Goal: Task Accomplishment & Management: Use online tool/utility

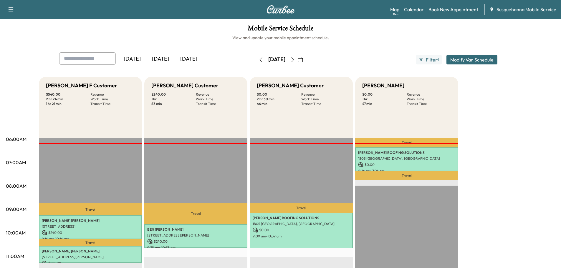
click at [303, 60] on icon "button" at bounding box center [300, 59] width 5 height 5
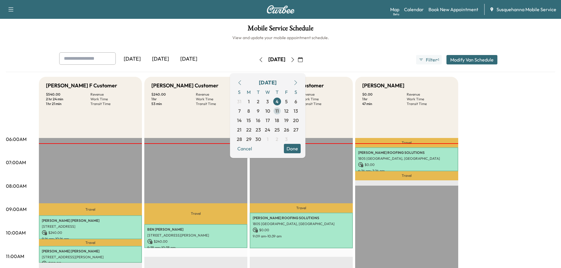
click at [279, 110] on span "11" at bounding box center [277, 111] width 4 height 7
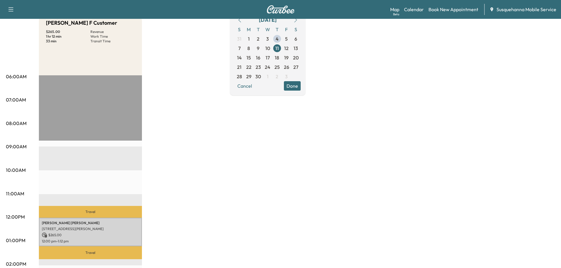
scroll to position [126, 0]
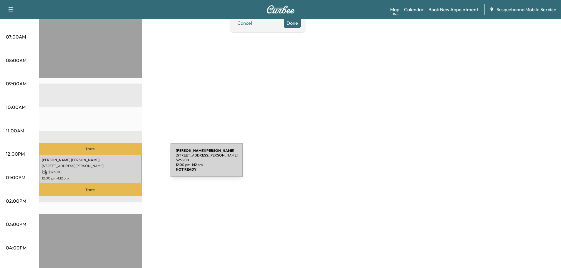
click at [118, 164] on p "[STREET_ADDRESS][PERSON_NAME]" at bounding box center [90, 166] width 97 height 5
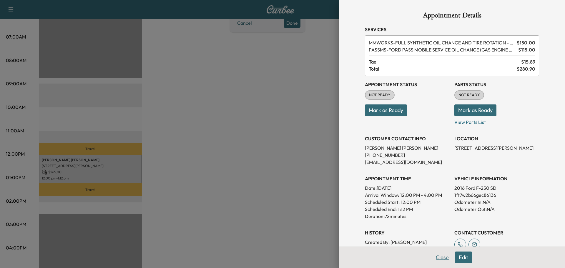
click at [434, 257] on button "Close" at bounding box center [442, 258] width 21 height 12
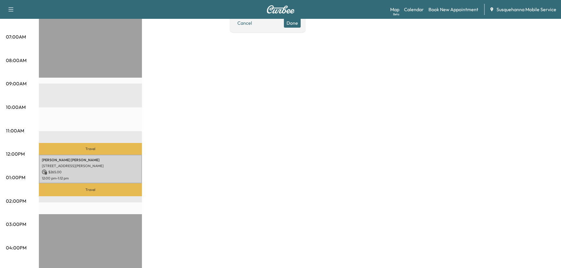
scroll to position [32, 0]
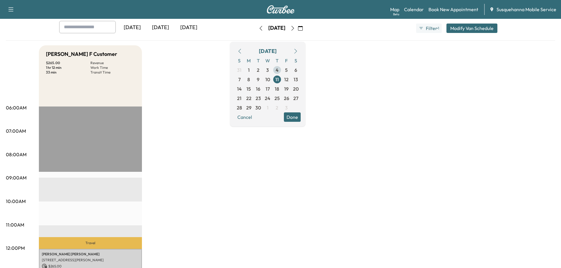
click at [279, 70] on span "4" at bounding box center [277, 70] width 3 height 7
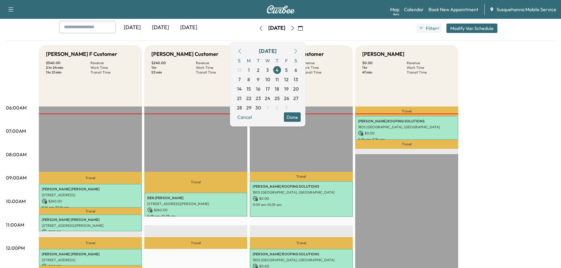
click at [301, 116] on button "Done" at bounding box center [292, 117] width 17 height 9
